Goal: Task Accomplishment & Management: Manage account settings

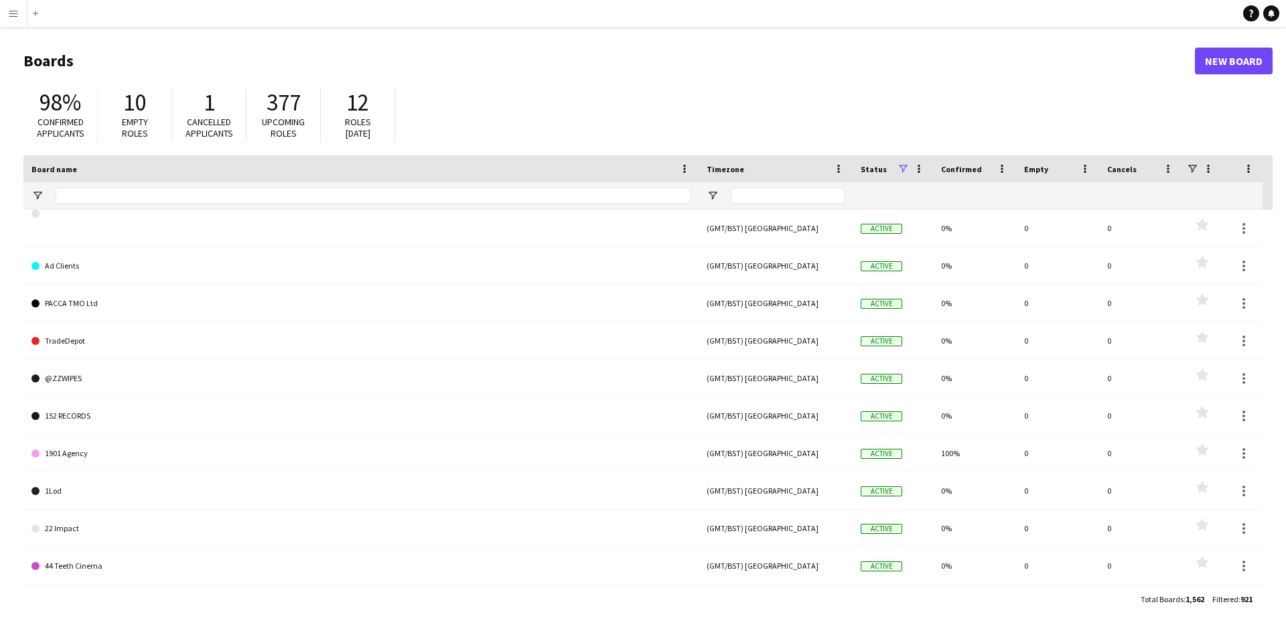
click at [9, 8] on app-icon "Menu" at bounding box center [13, 13] width 11 height 11
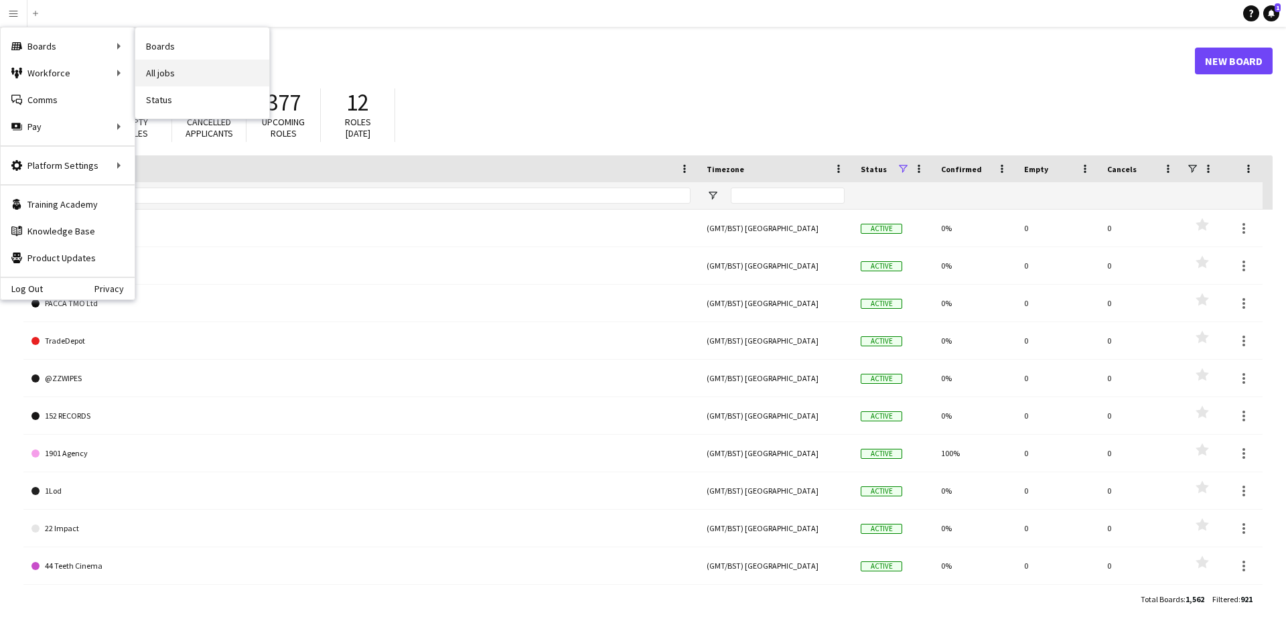
click at [174, 72] on link "All jobs" at bounding box center [202, 73] width 134 height 27
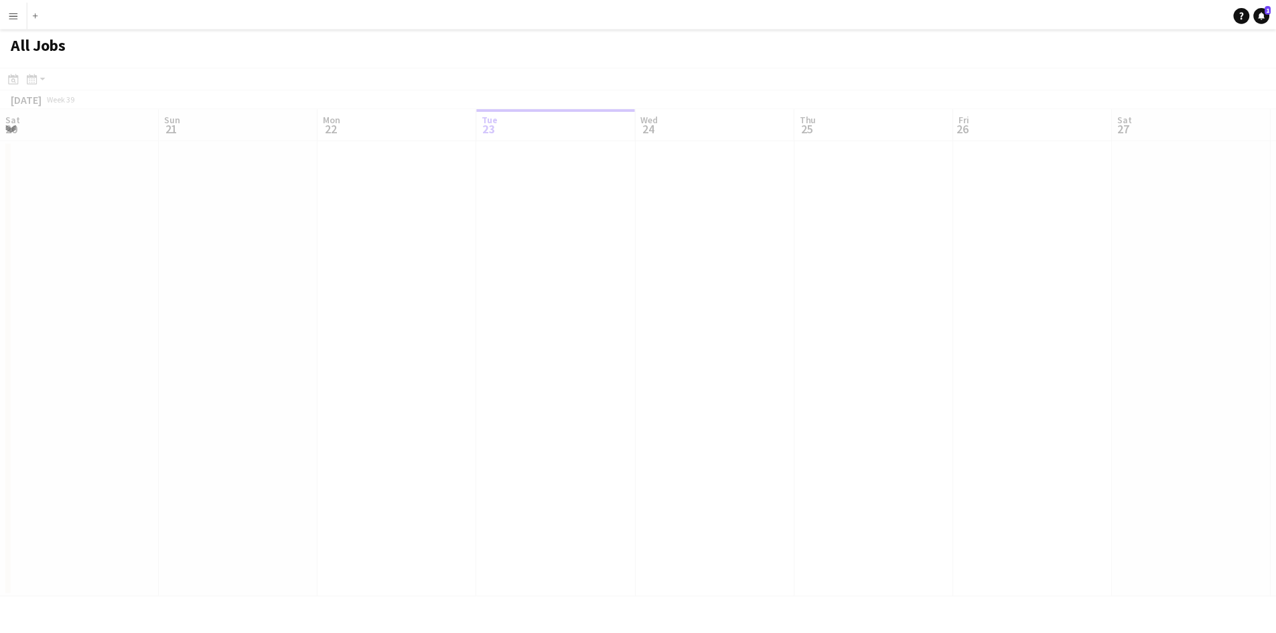
scroll to position [0, 320]
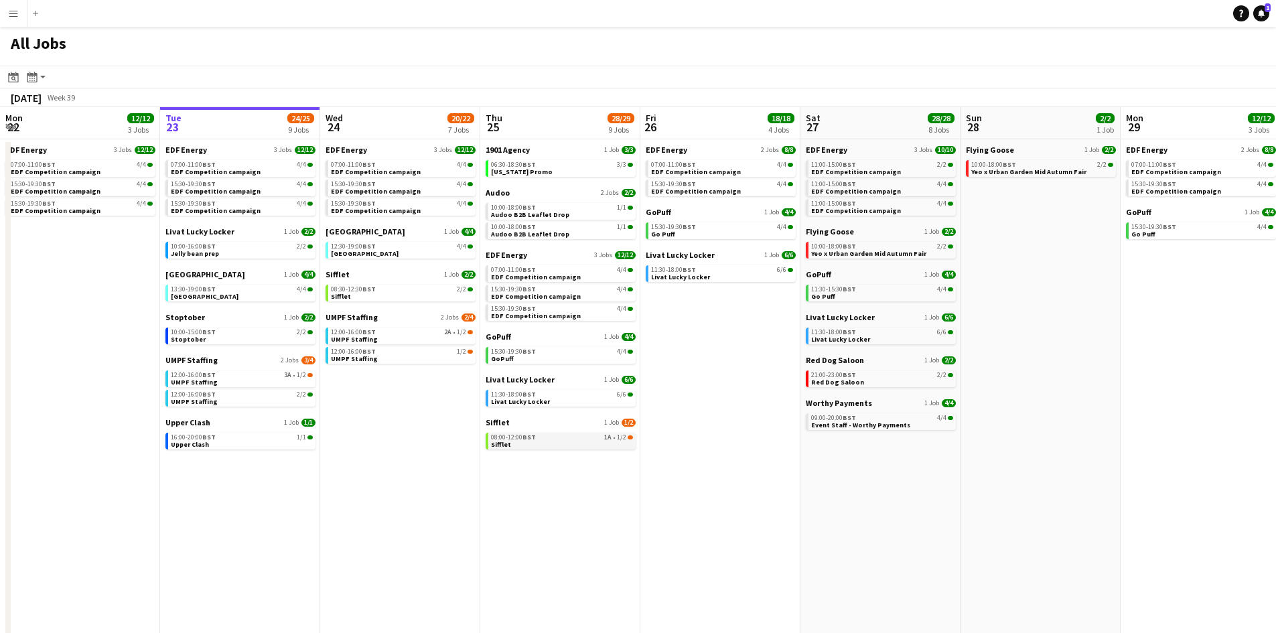
click at [539, 444] on link "08:00-12:00 BST 1A • 1/2 Sifflet" at bounding box center [562, 440] width 142 height 15
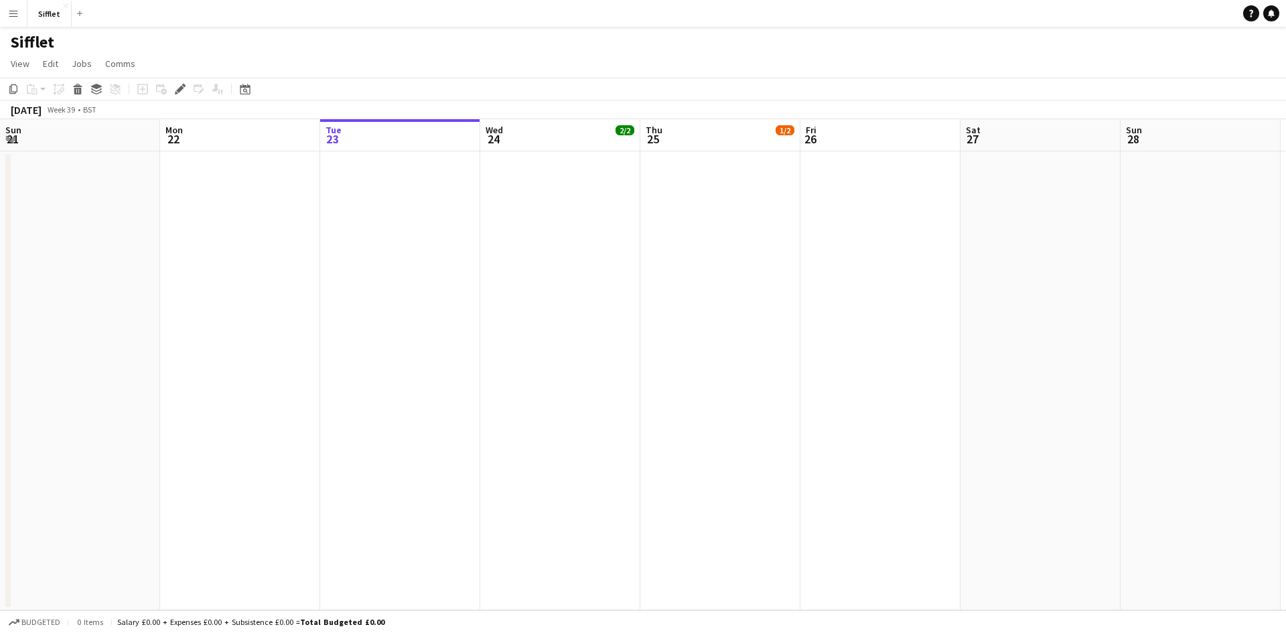
scroll to position [0, 461]
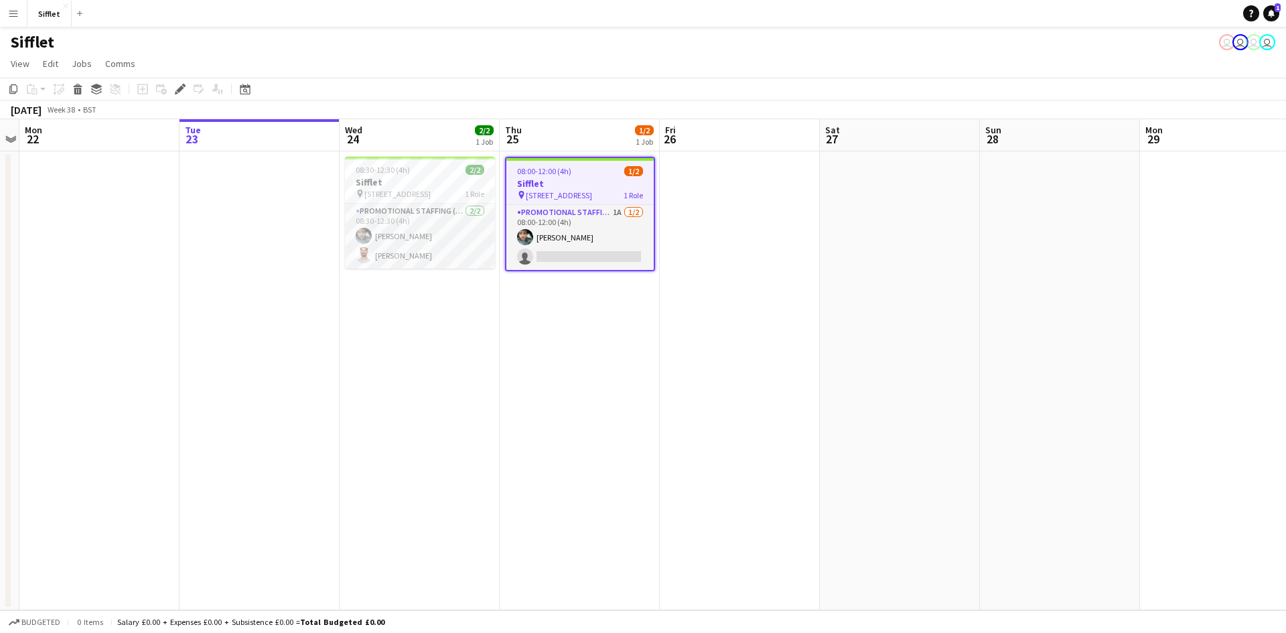
drag, startPoint x: 541, startPoint y: 226, endPoint x: 551, endPoint y: 287, distance: 62.6
click at [541, 226] on app-card-role "Promotional Staffing (Brand Ambassadors) 1A 1/2 08:00-12:00 (4h) Abdul Wahhab A…" at bounding box center [580, 237] width 147 height 65
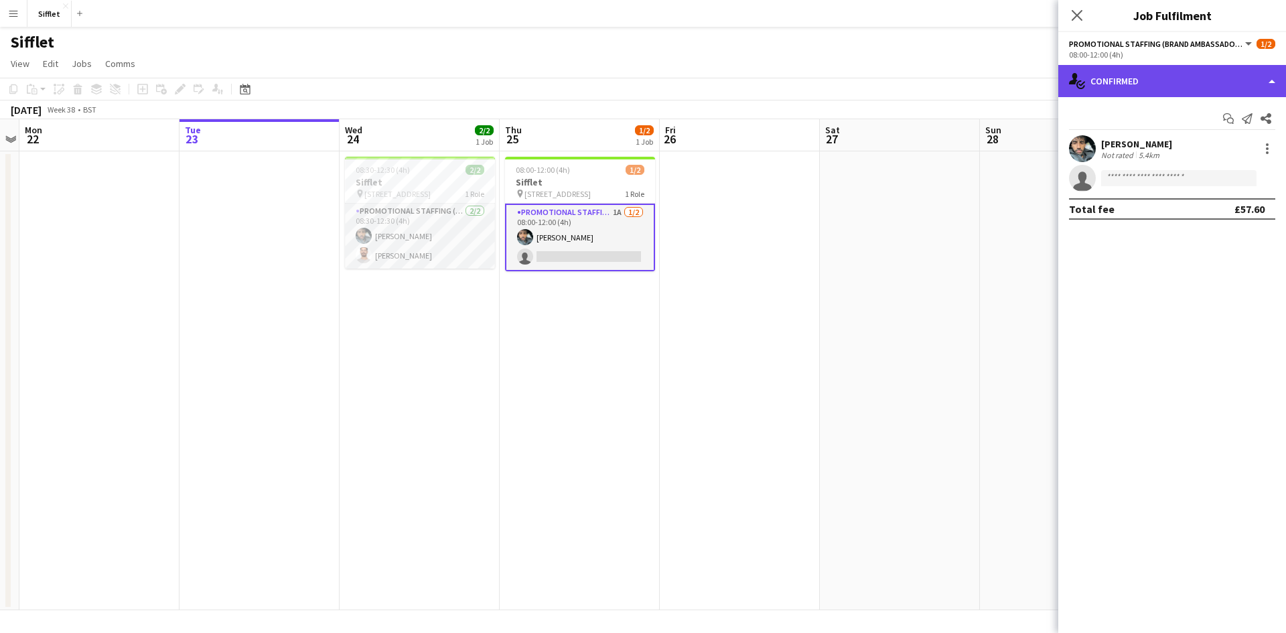
click at [1111, 82] on div "single-neutral-actions-check-2 Confirmed" at bounding box center [1173, 81] width 228 height 32
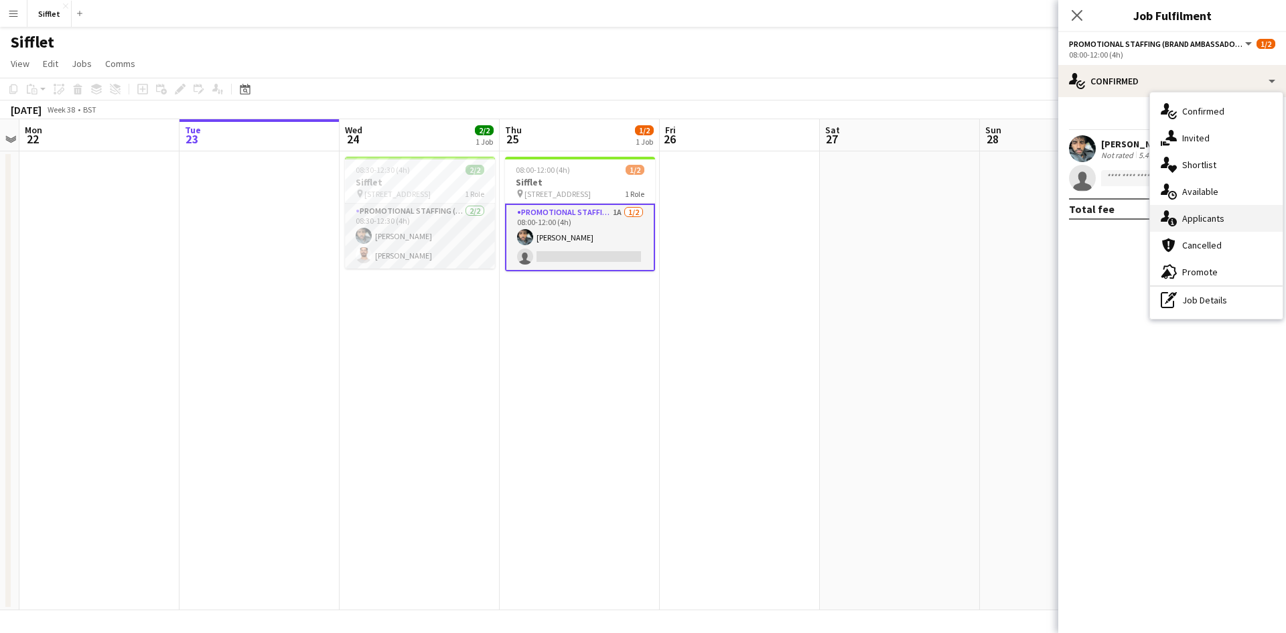
click at [1213, 214] on span "Applicants" at bounding box center [1204, 218] width 42 height 12
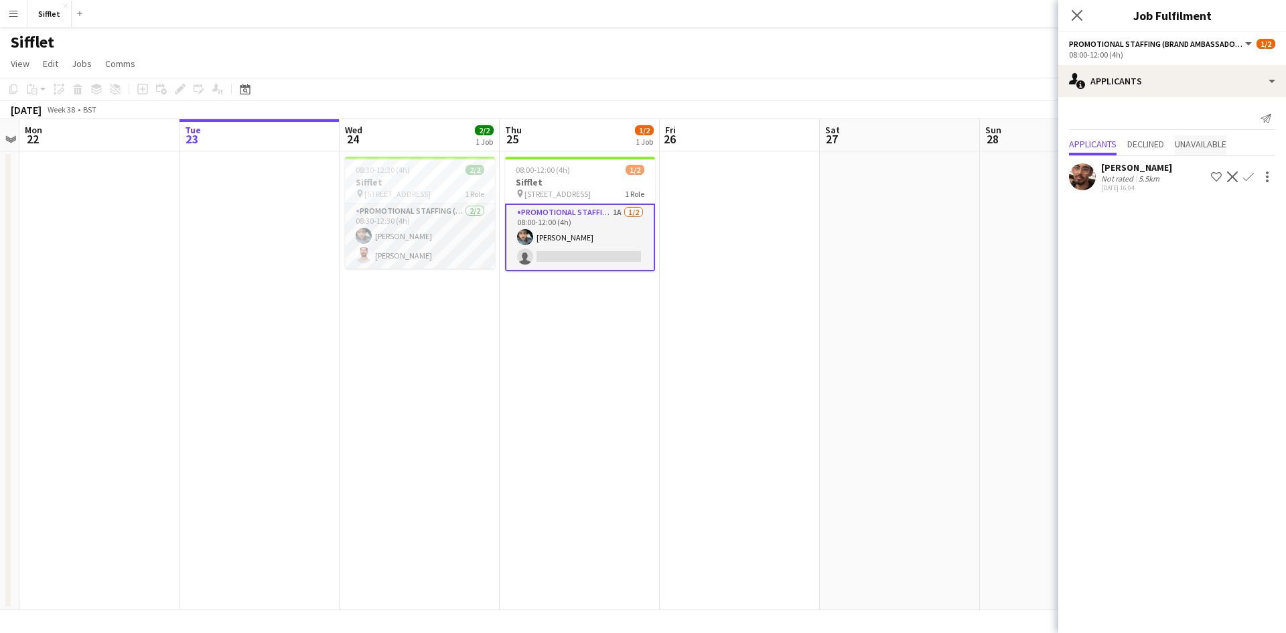
click at [1203, 142] on span "Unavailable" at bounding box center [1201, 143] width 52 height 9
click at [1088, 121] on span "Applicants" at bounding box center [1093, 116] width 48 height 9
click at [740, 504] on app-date-cell at bounding box center [740, 380] width 160 height 459
